Goal: Communication & Community: Answer question/provide support

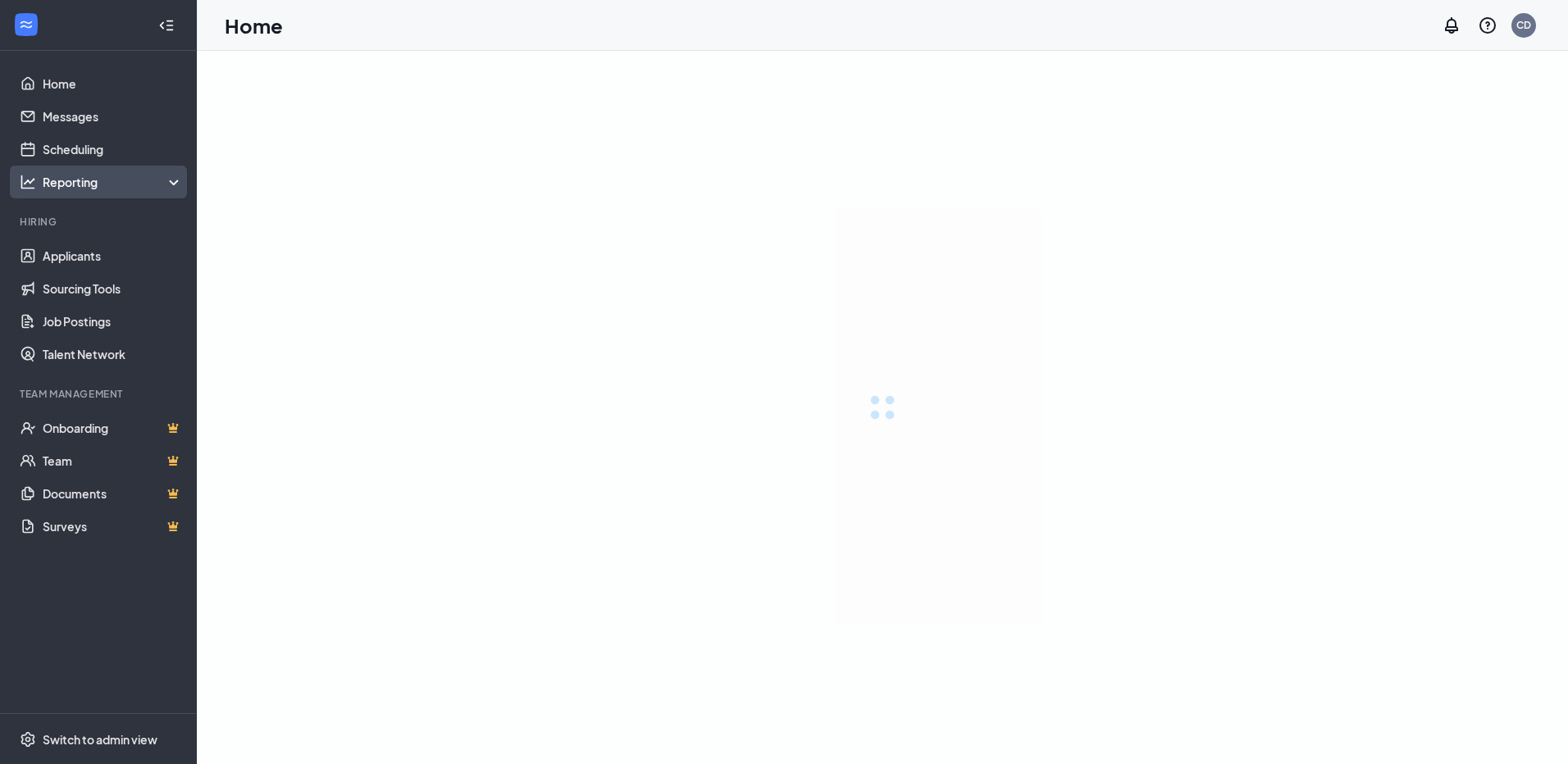
click at [112, 113] on link "Messages" at bounding box center [113, 117] width 140 height 33
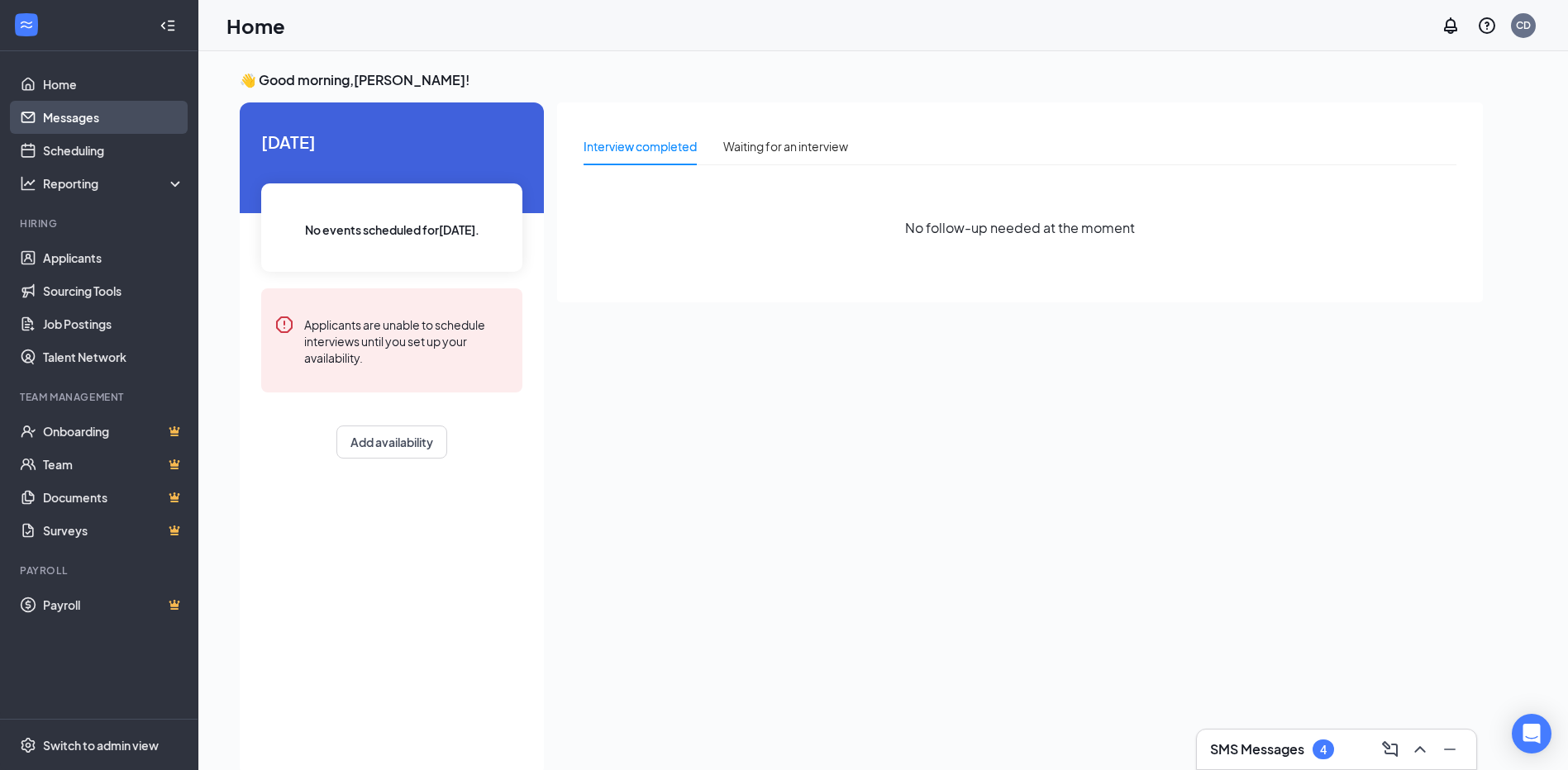
click at [70, 109] on link "Messages" at bounding box center [114, 118] width 141 height 33
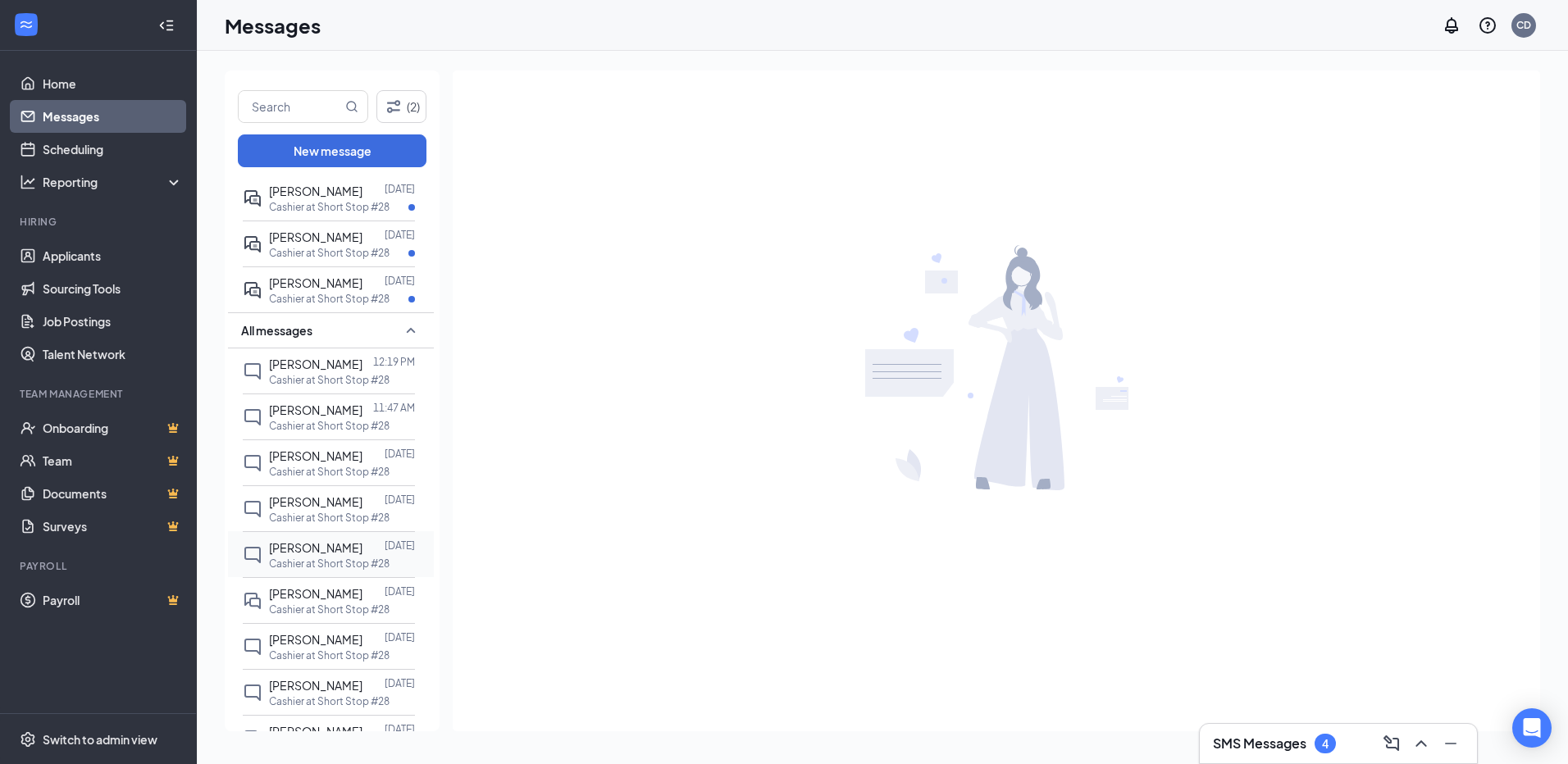
scroll to position [164, 0]
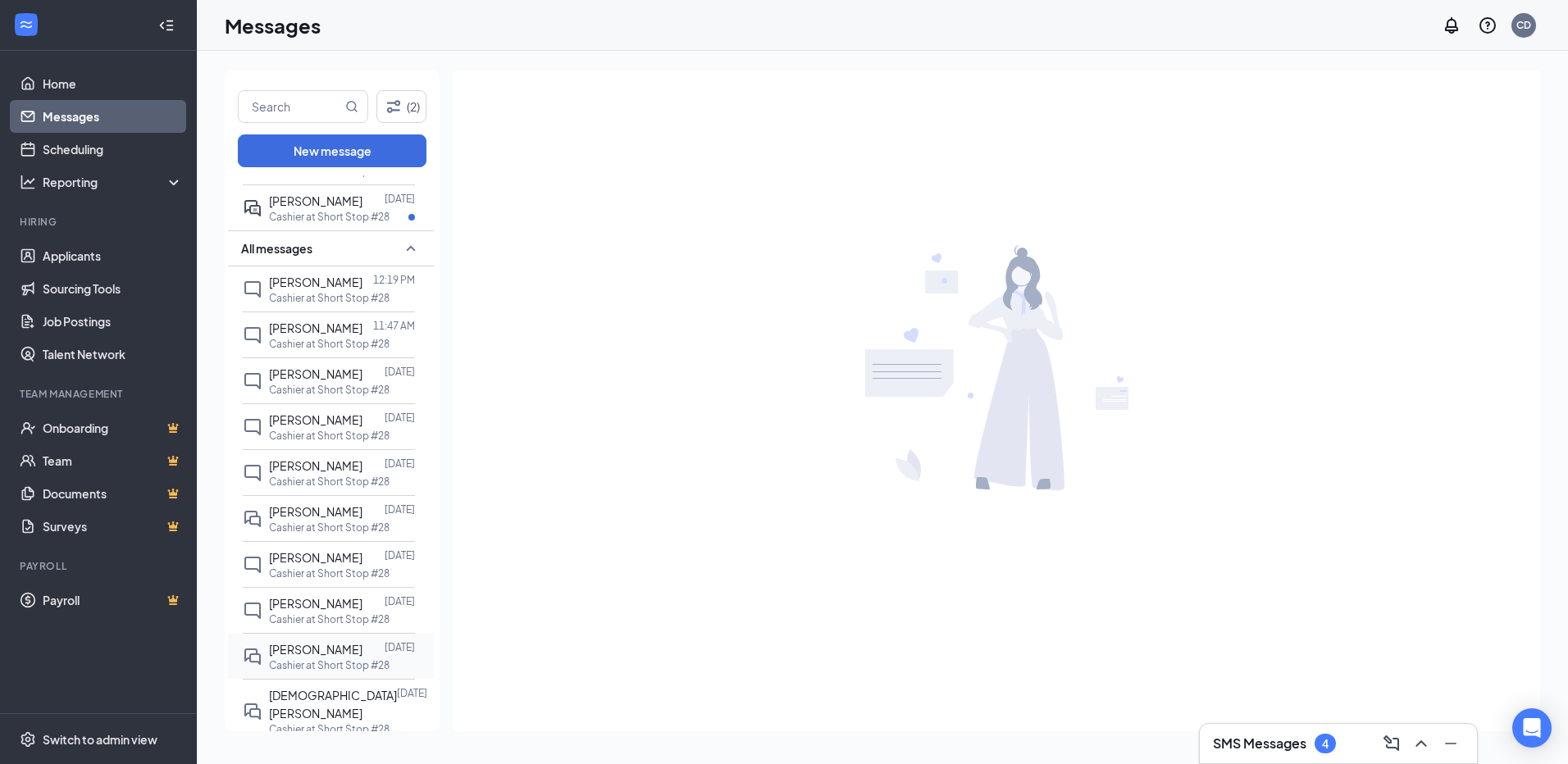
click at [339, 673] on p "Cashier at Short Stop #28" at bounding box center [329, 665] width 121 height 14
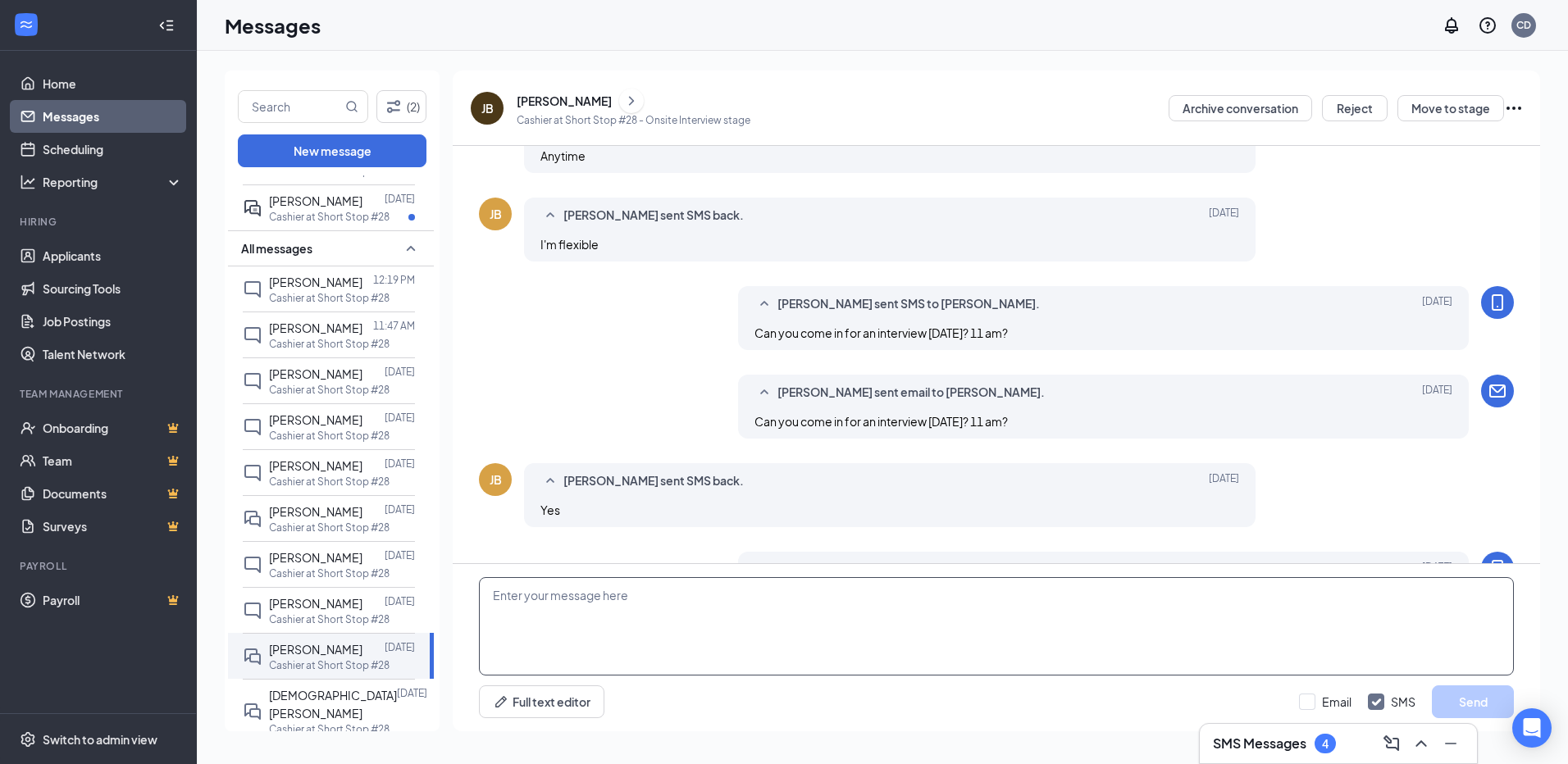
scroll to position [521, 0]
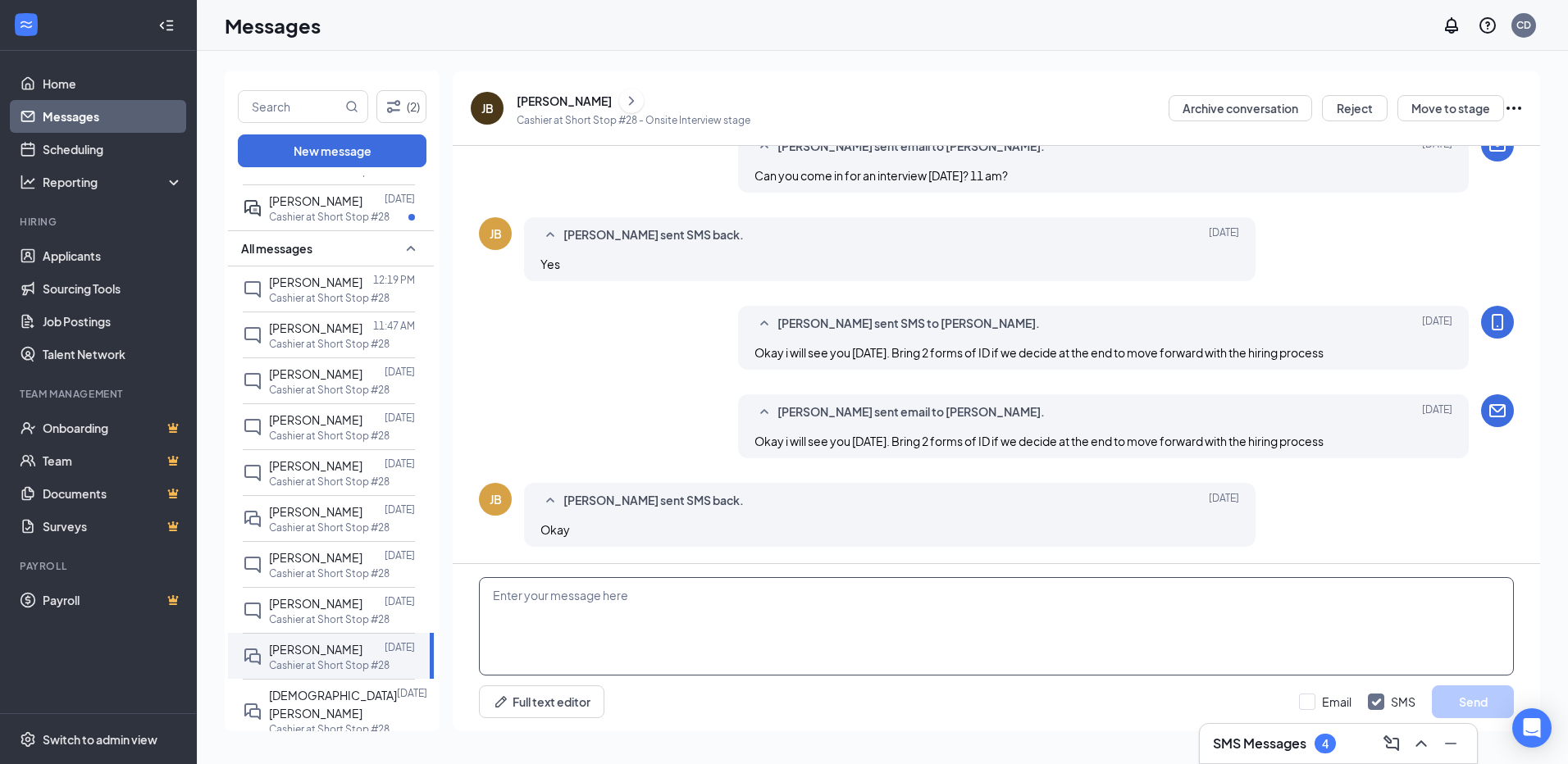
click at [767, 635] on textarea at bounding box center [996, 627] width 1035 height 99
type textarea "Good Evening. I talked to my boss she thinks [PERSON_NAME] from HR is out of th…"
click at [1455, 699] on button "Send" at bounding box center [1473, 701] width 82 height 33
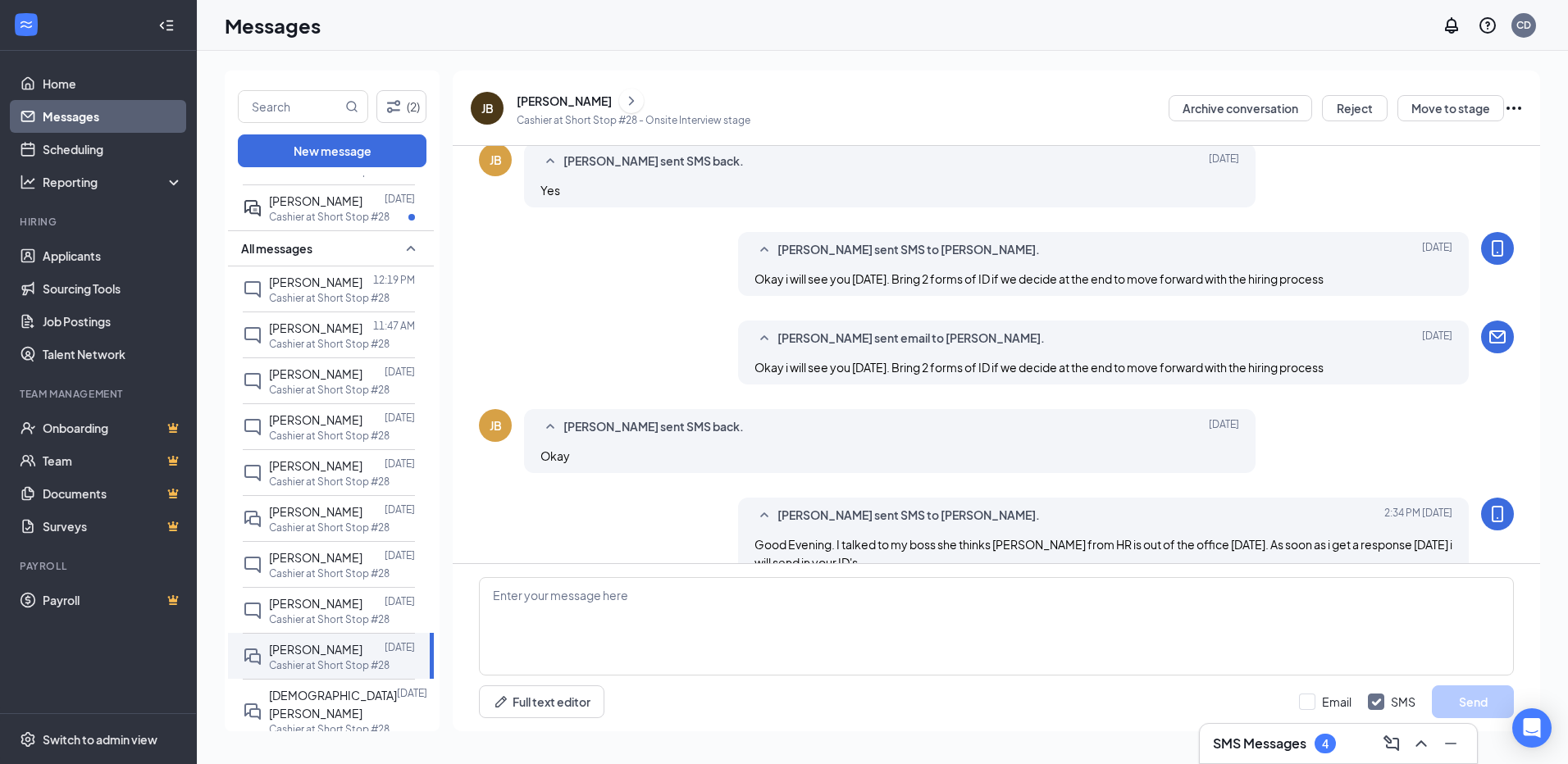
scroll to position [627, 0]
